Goal: Task Accomplishment & Management: Complete application form

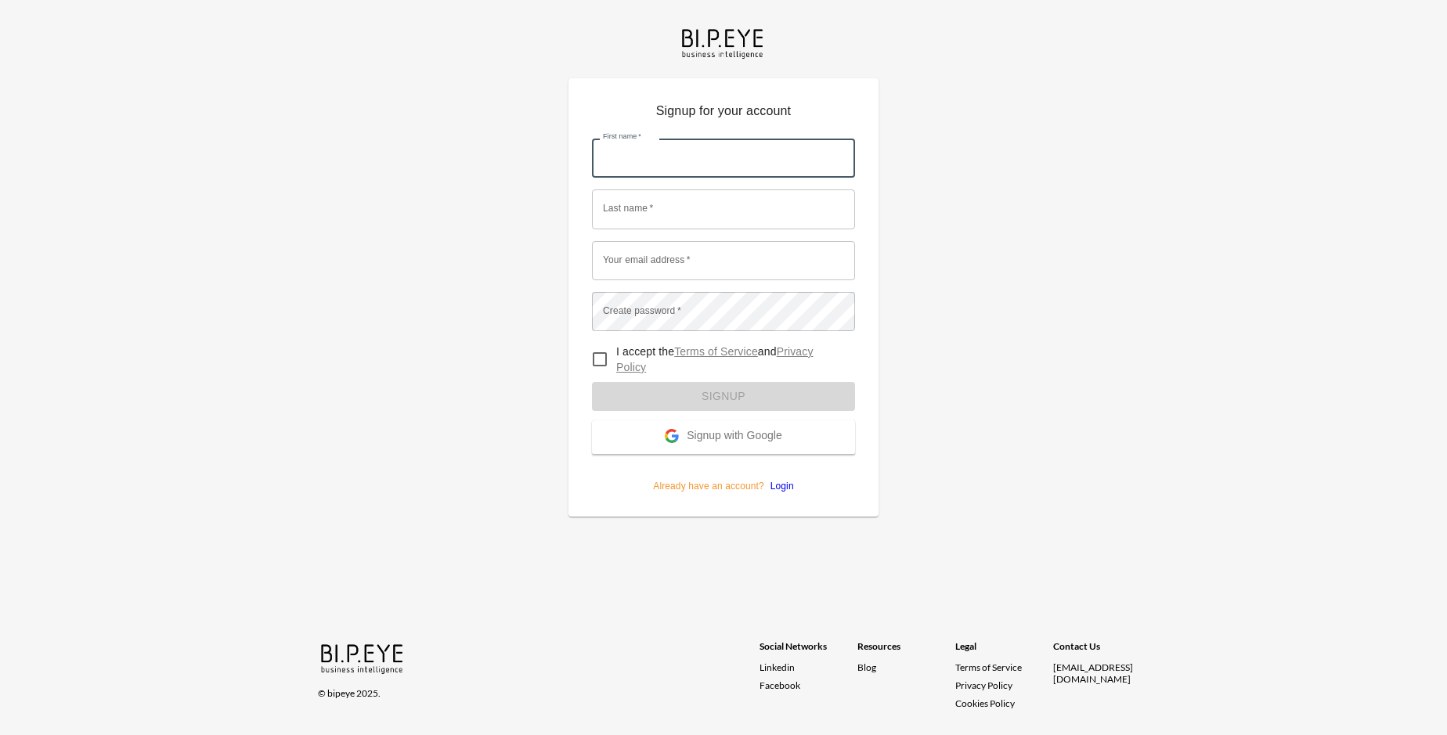
click at [724, 139] on input "First name   *" at bounding box center [723, 158] width 263 height 39
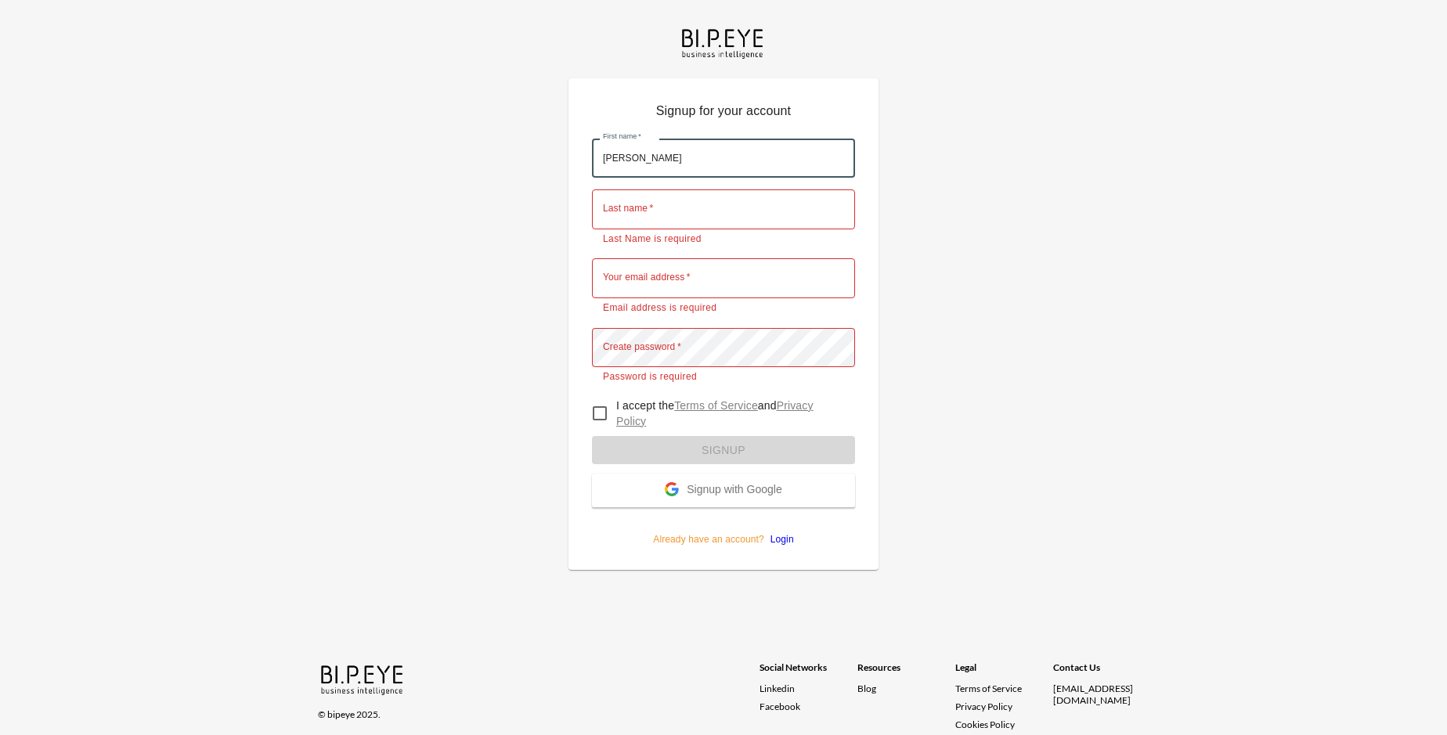
type input "[PERSON_NAME]"
click at [724, 190] on input "Last name   *" at bounding box center [723, 209] width 263 height 39
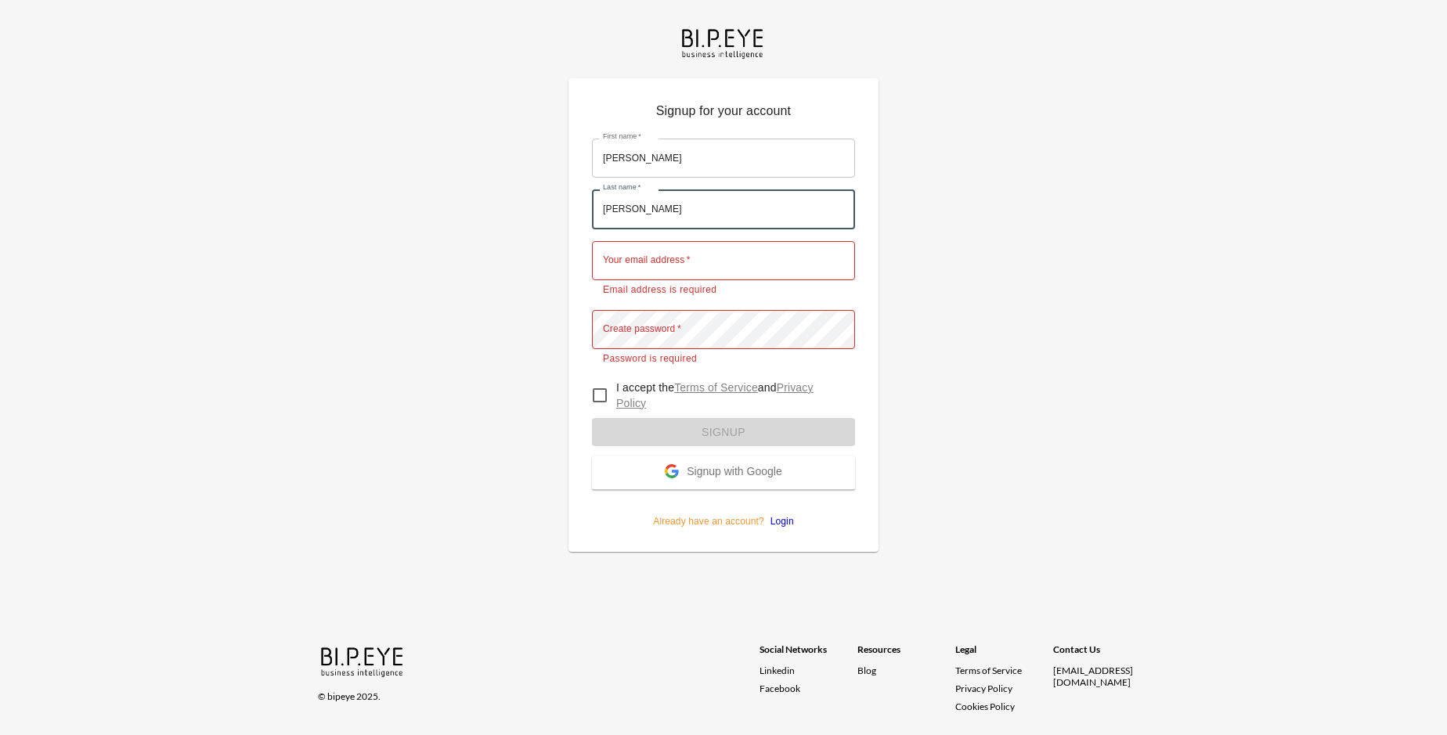
type input "[PERSON_NAME]"
click at [724, 241] on input "Your email address   *" at bounding box center [723, 260] width 263 height 39
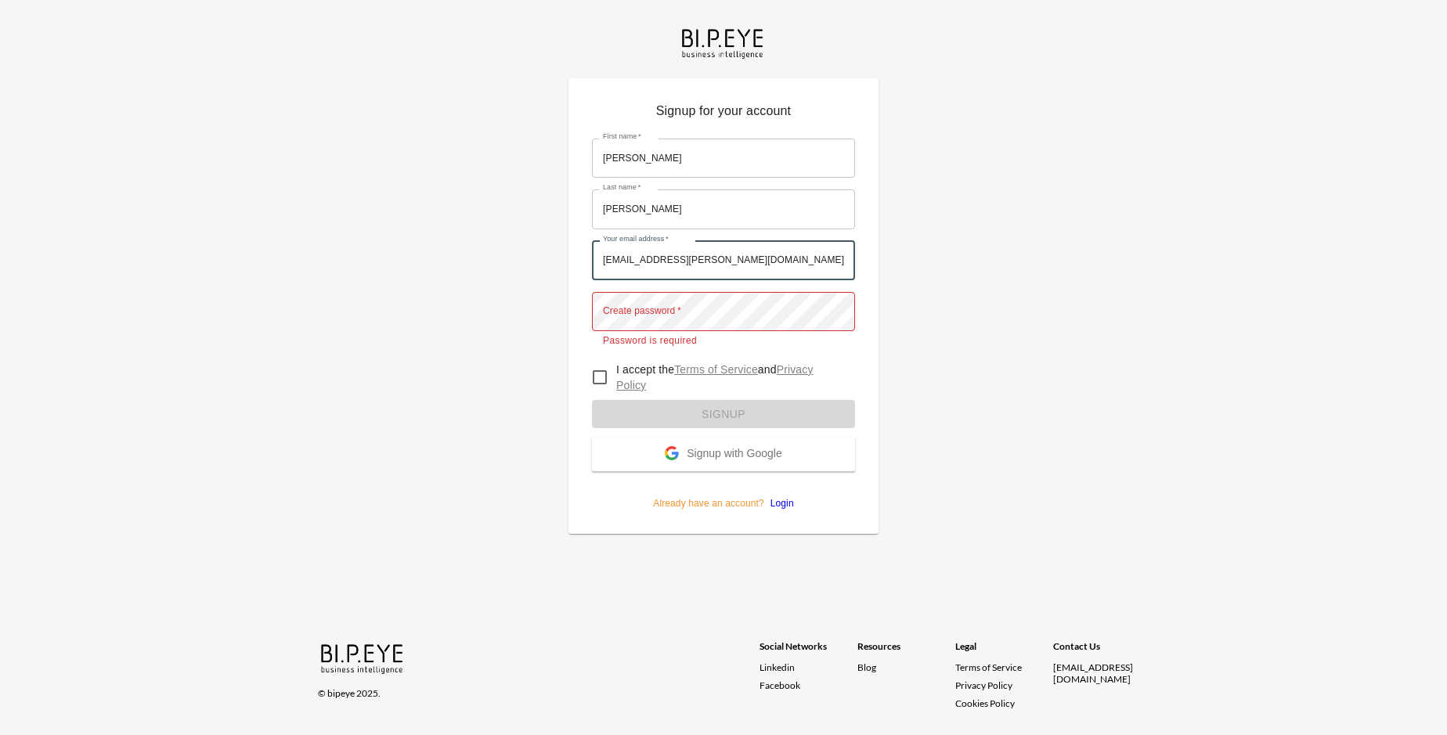
type input "[EMAIL_ADDRESS][PERSON_NAME][DOMAIN_NAME]"
click at [600, 361] on input "I accept the Terms of Service and Privacy Policy" at bounding box center [599, 377] width 33 height 33
checkbox input "true"
click at [724, 447] on span "Signup with Google" at bounding box center [734, 455] width 95 height 16
click at [724, 392] on form "First name   * [PERSON_NAME] First name   * Last name   * [PERSON_NAME] Last na…" at bounding box center [723, 319] width 263 height 384
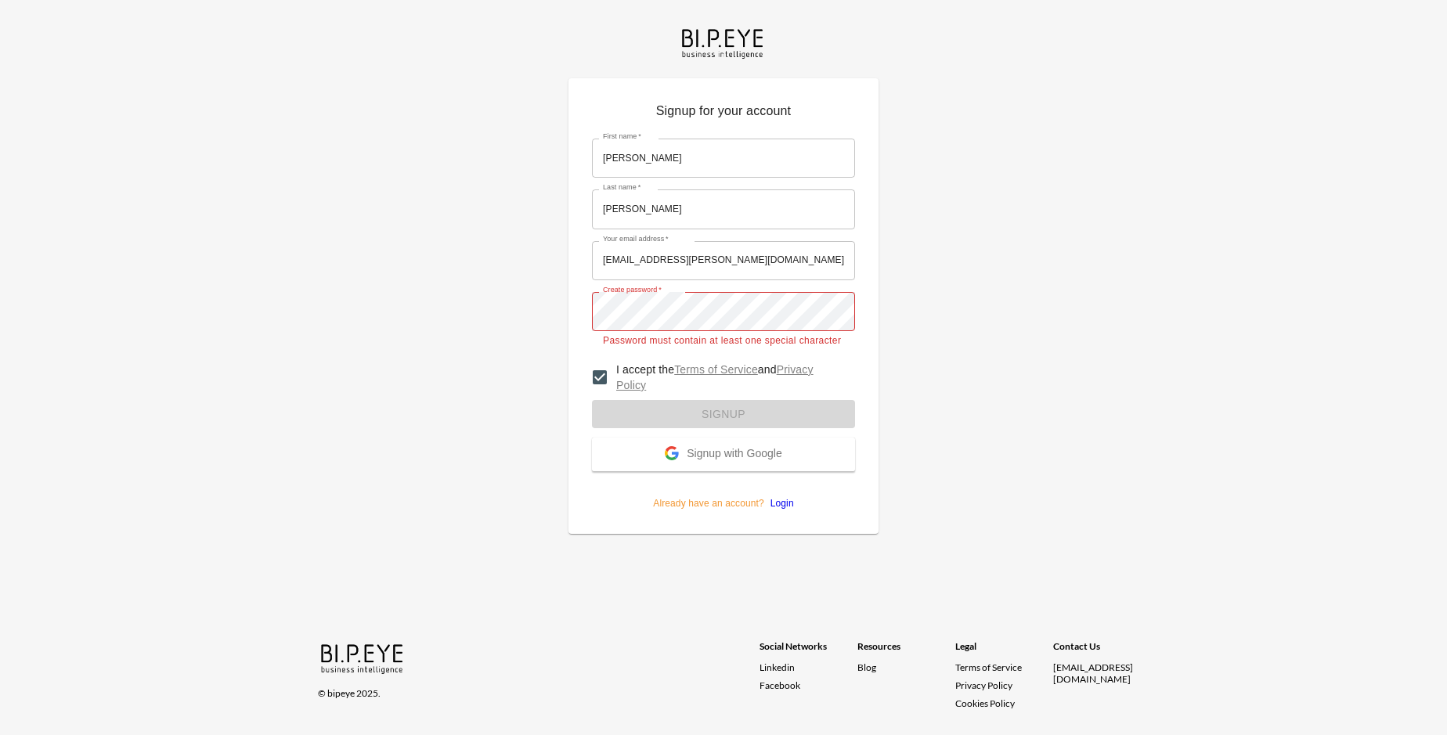
click at [724, 447] on span "Signup with Google" at bounding box center [734, 455] width 95 height 16
